Goal: Transaction & Acquisition: Download file/media

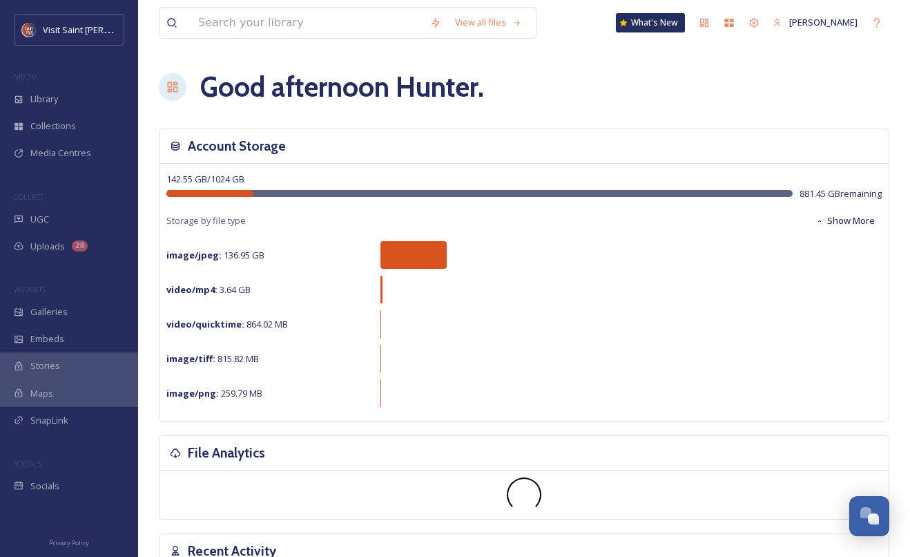
scroll to position [2353, 0]
click at [282, 25] on input at bounding box center [307, 23] width 232 height 30
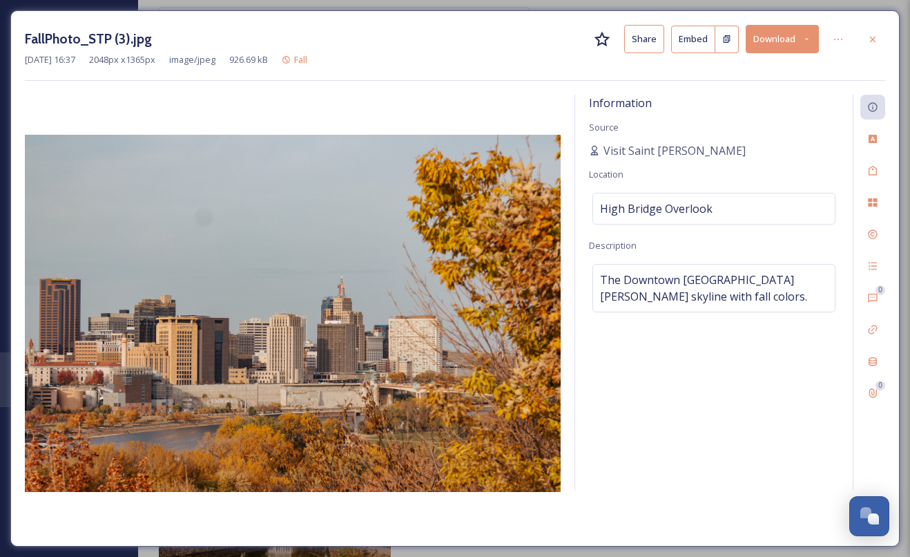
scroll to position [2353, 0]
click at [872, 37] on icon at bounding box center [872, 39] width 11 height 11
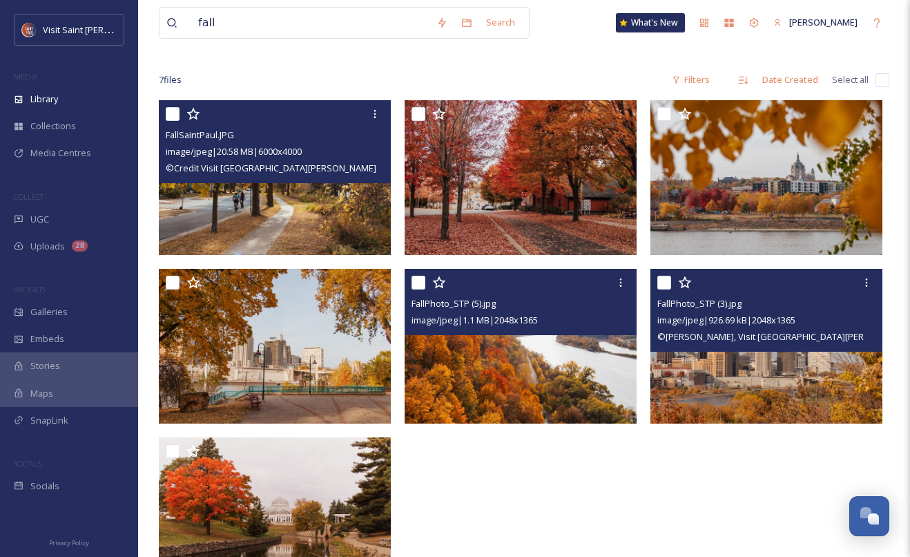
click at [551, 68] on div "7 file s Filters Date Created Select all" at bounding box center [524, 79] width 731 height 27
click at [542, 61] on div at bounding box center [524, 59] width 731 height 14
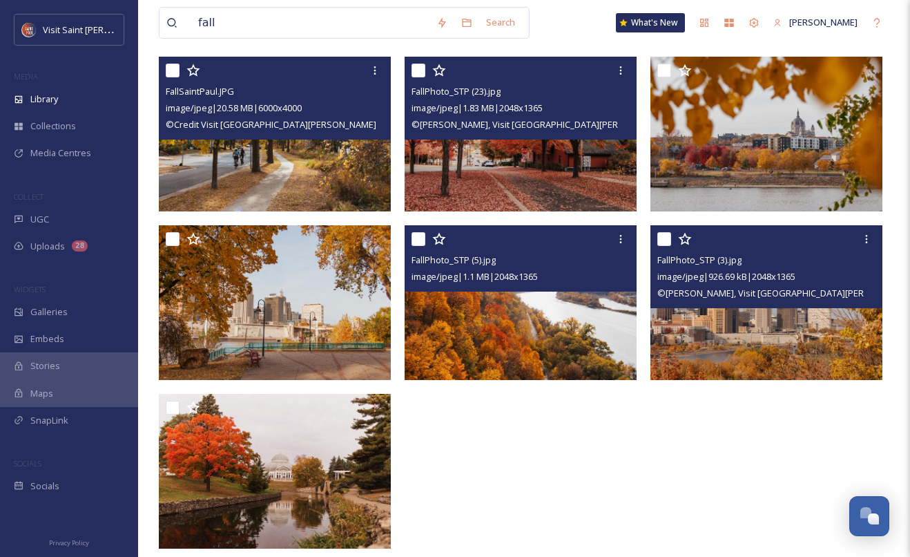
scroll to position [137, 0]
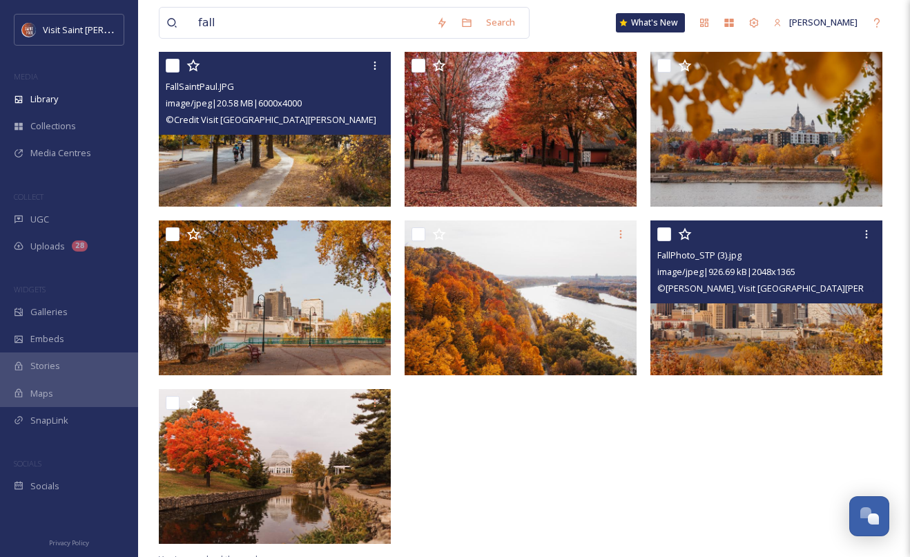
click at [552, 405] on div at bounding box center [524, 301] width 239 height 499
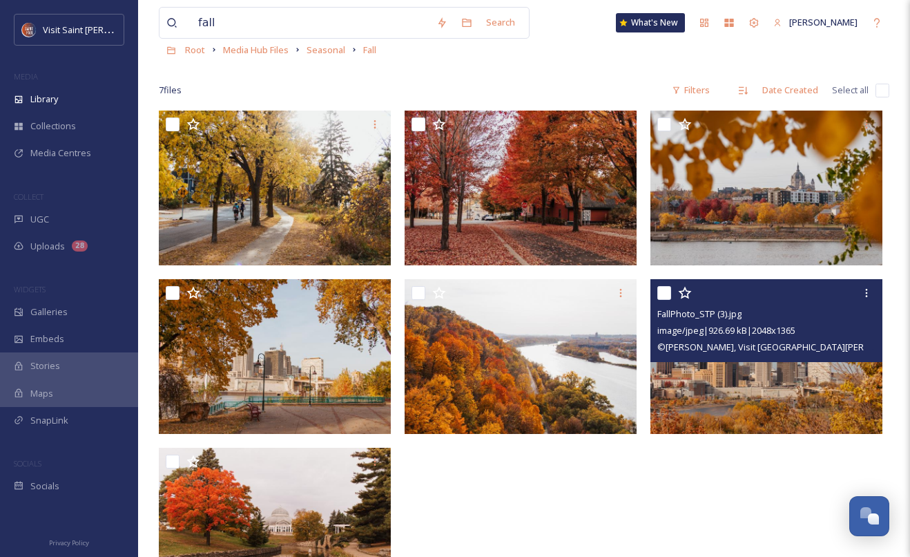
scroll to position [0, 0]
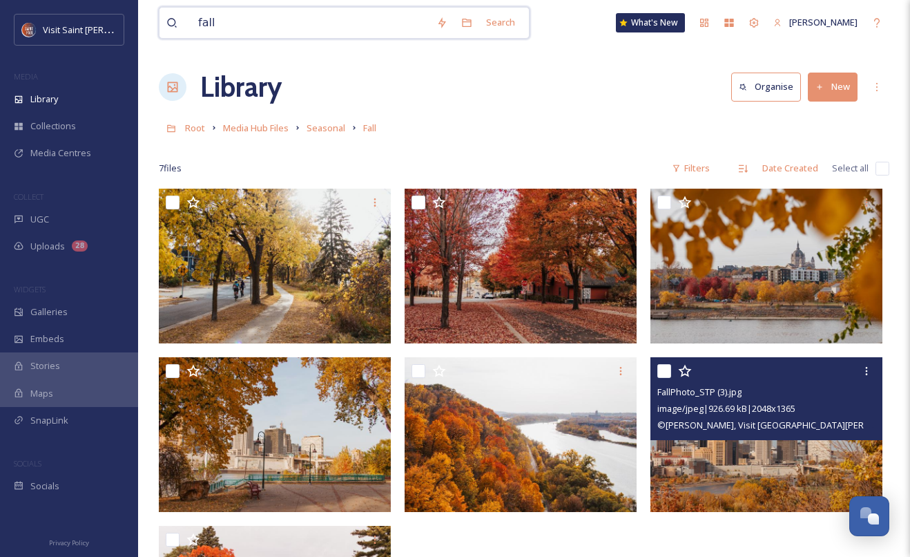
click at [369, 23] on input "fall" at bounding box center [310, 23] width 238 height 30
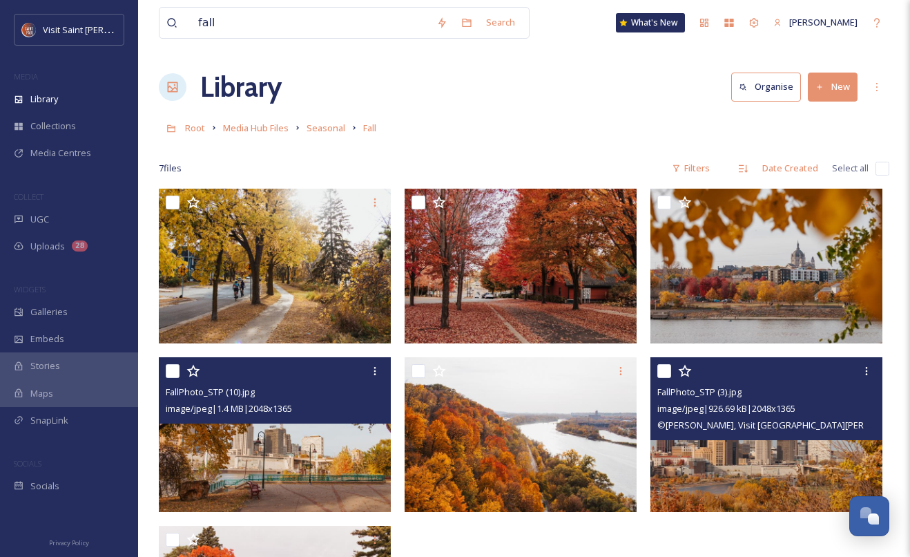
click at [316, 454] on img at bounding box center [275, 434] width 232 height 155
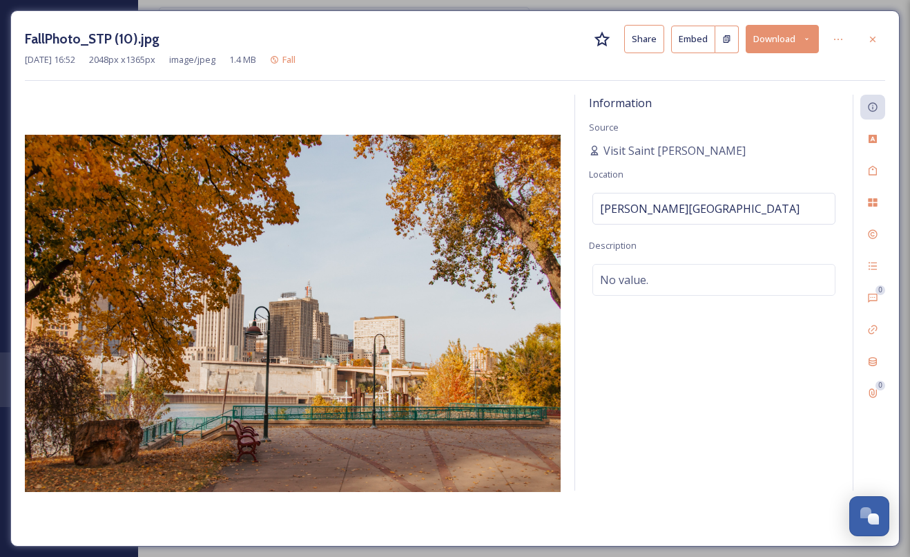
click at [794, 46] on button "Download" at bounding box center [782, 39] width 73 height 28
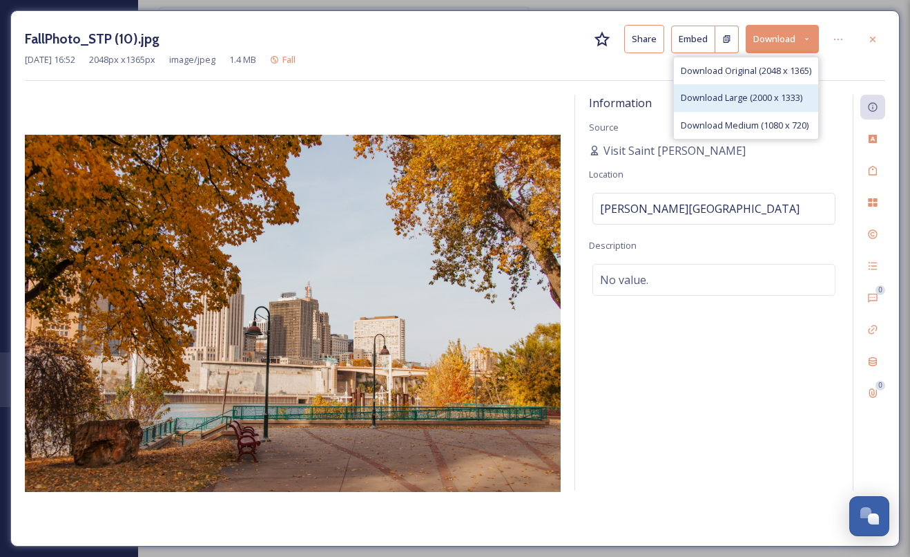
click at [766, 91] on span "Download Large (2000 x 1333)" at bounding box center [742, 97] width 122 height 13
